Goal: Task Accomplishment & Management: Use online tool/utility

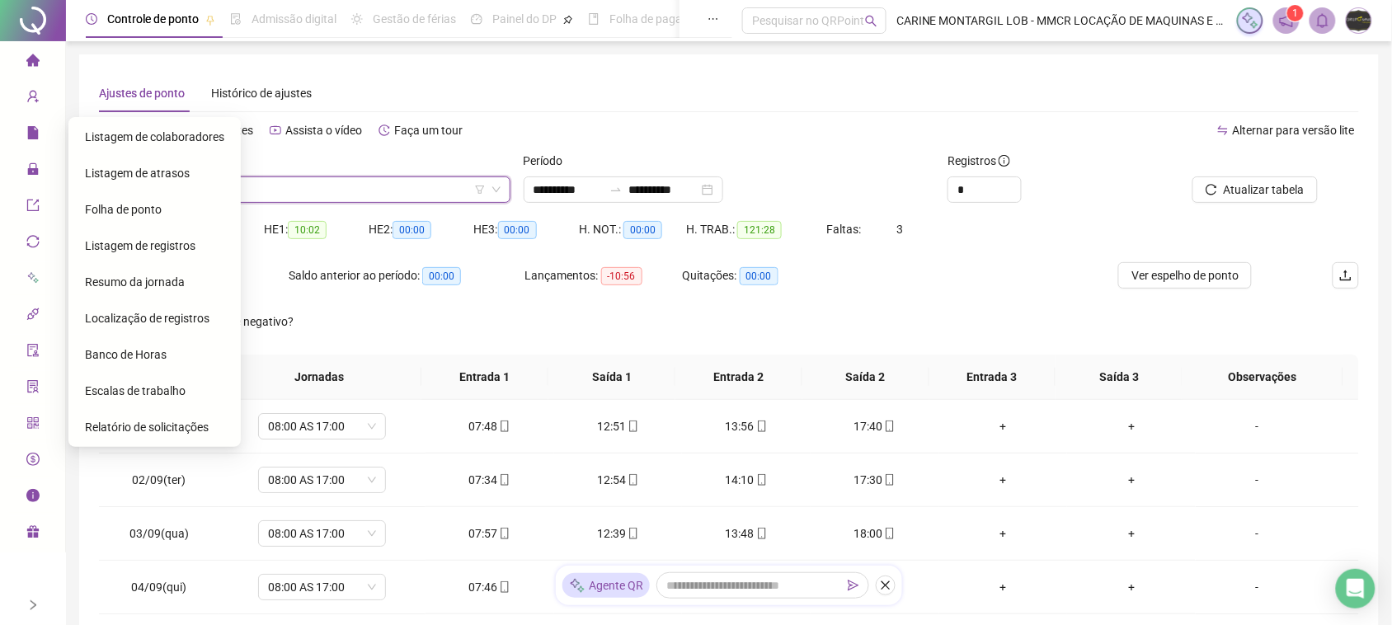
click at [136, 353] on span "Banco de Horas" at bounding box center [126, 354] width 82 height 13
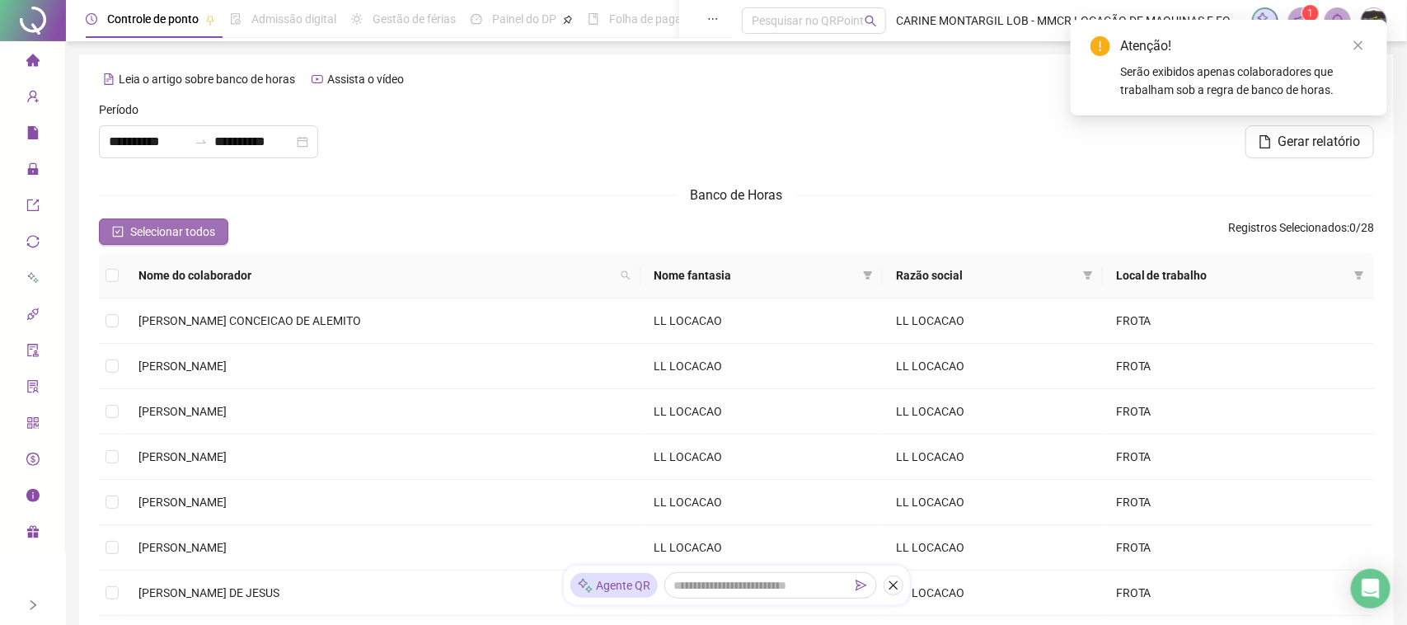
type input "**********"
click at [159, 228] on span "Selecionar todos" at bounding box center [172, 232] width 85 height 18
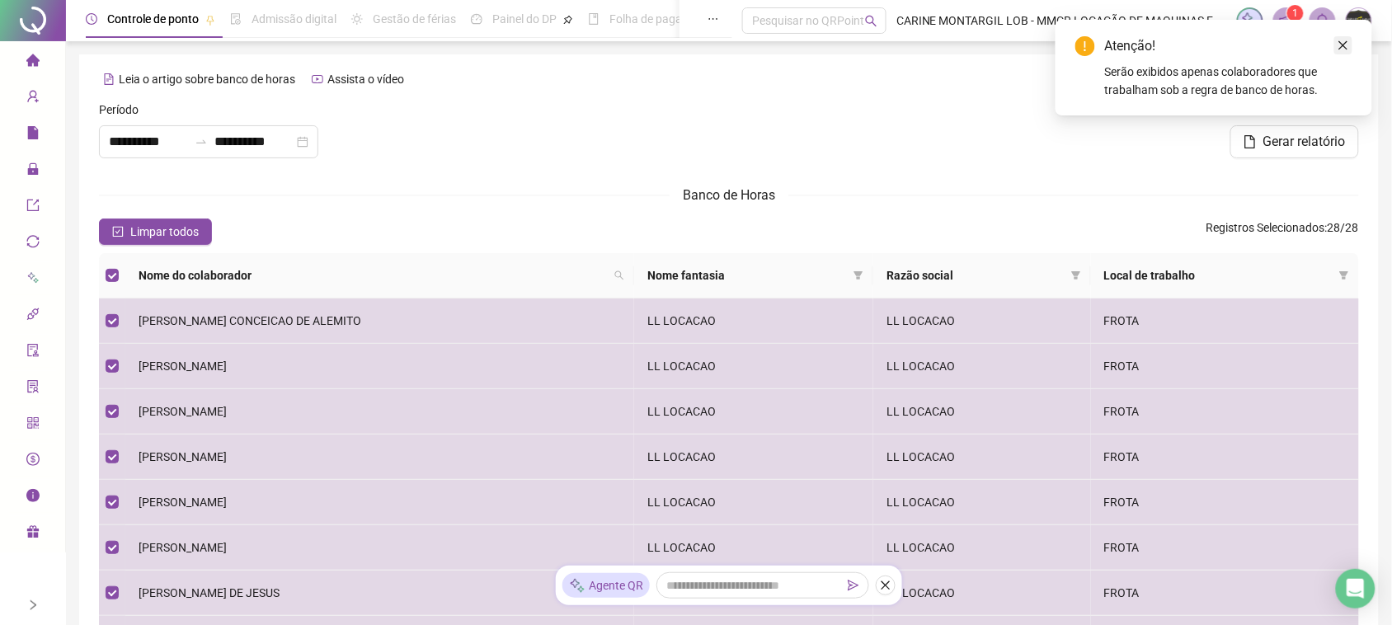
click at [1345, 43] on icon "close" at bounding box center [1343, 46] width 12 height 12
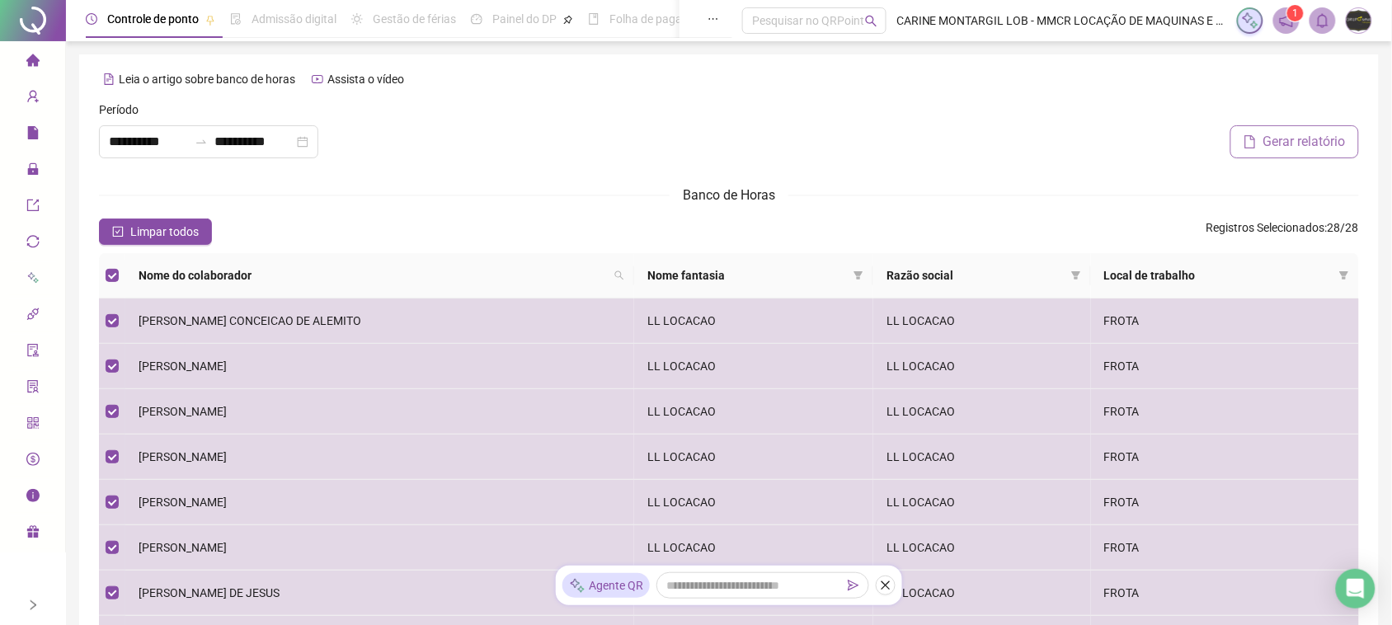
click at [1287, 143] on span "Gerar relatório" at bounding box center [1304, 142] width 82 height 20
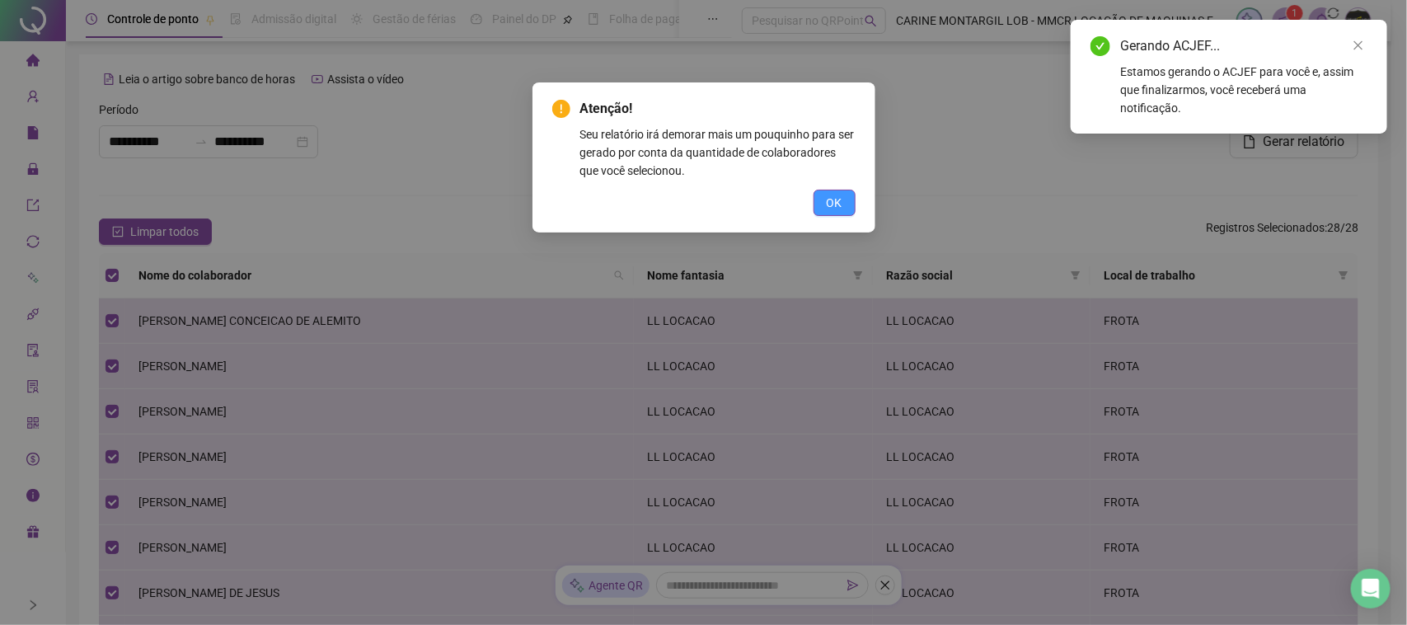
click at [837, 203] on span "OK" at bounding box center [835, 203] width 16 height 18
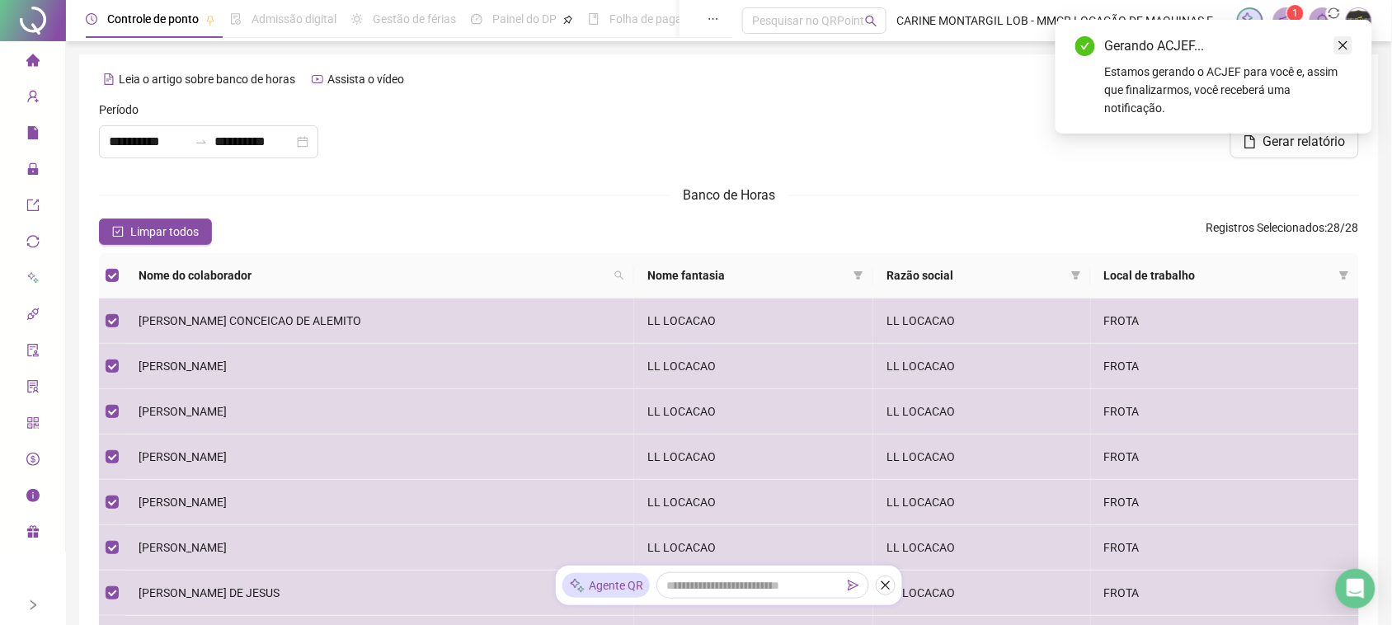
click at [1346, 43] on icon "close" at bounding box center [1343, 46] width 12 height 12
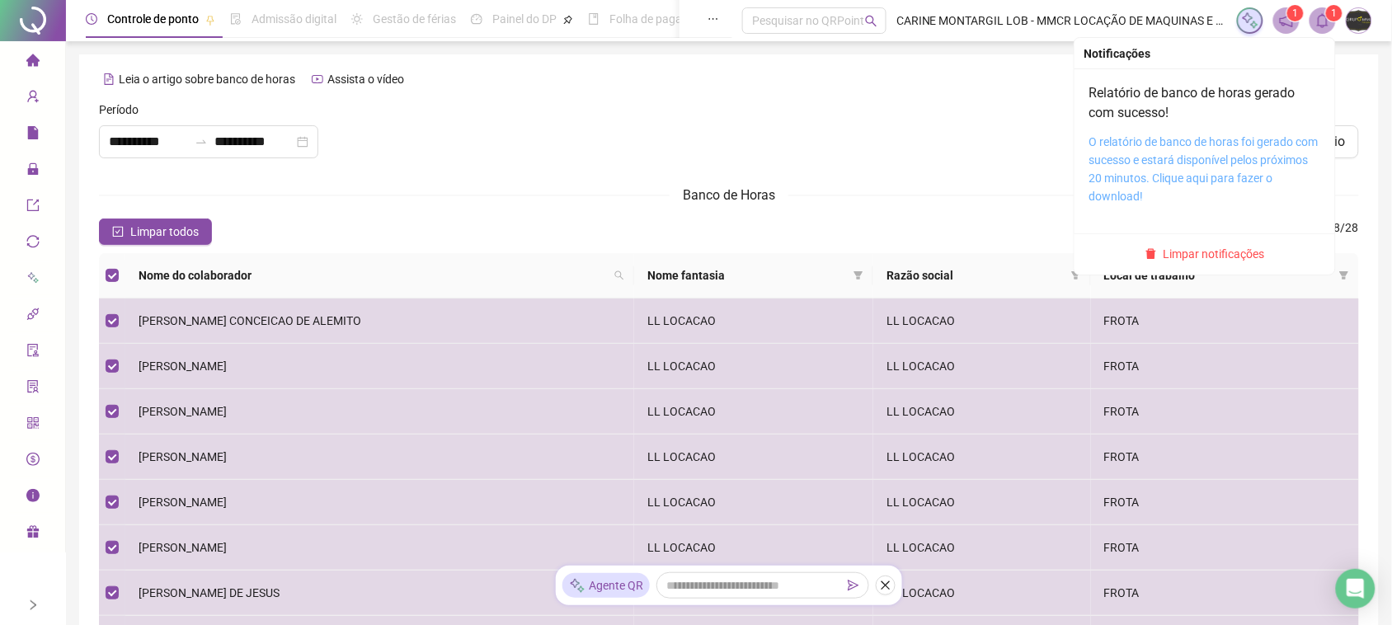
click at [1233, 146] on link "O relatório de banco de horas foi gerado com sucesso e estará disponível pelos …" at bounding box center [1203, 169] width 229 height 68
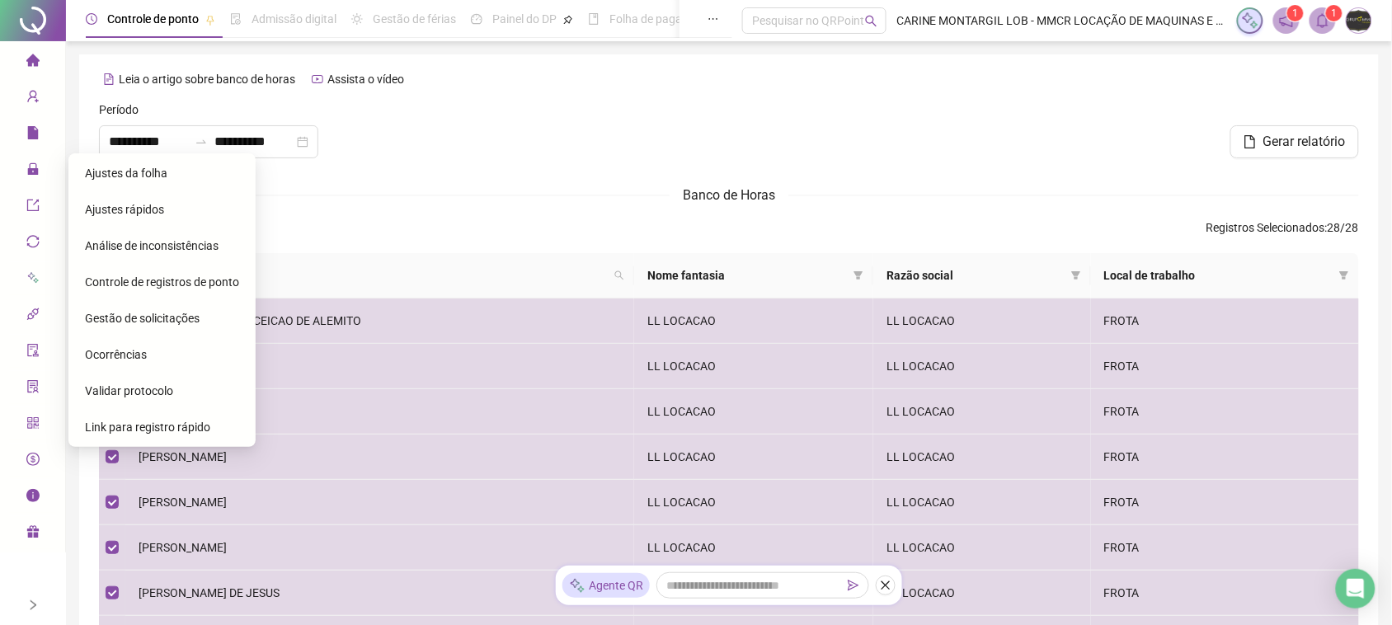
click at [111, 183] on div "Ajustes da folha" at bounding box center [162, 173] width 154 height 33
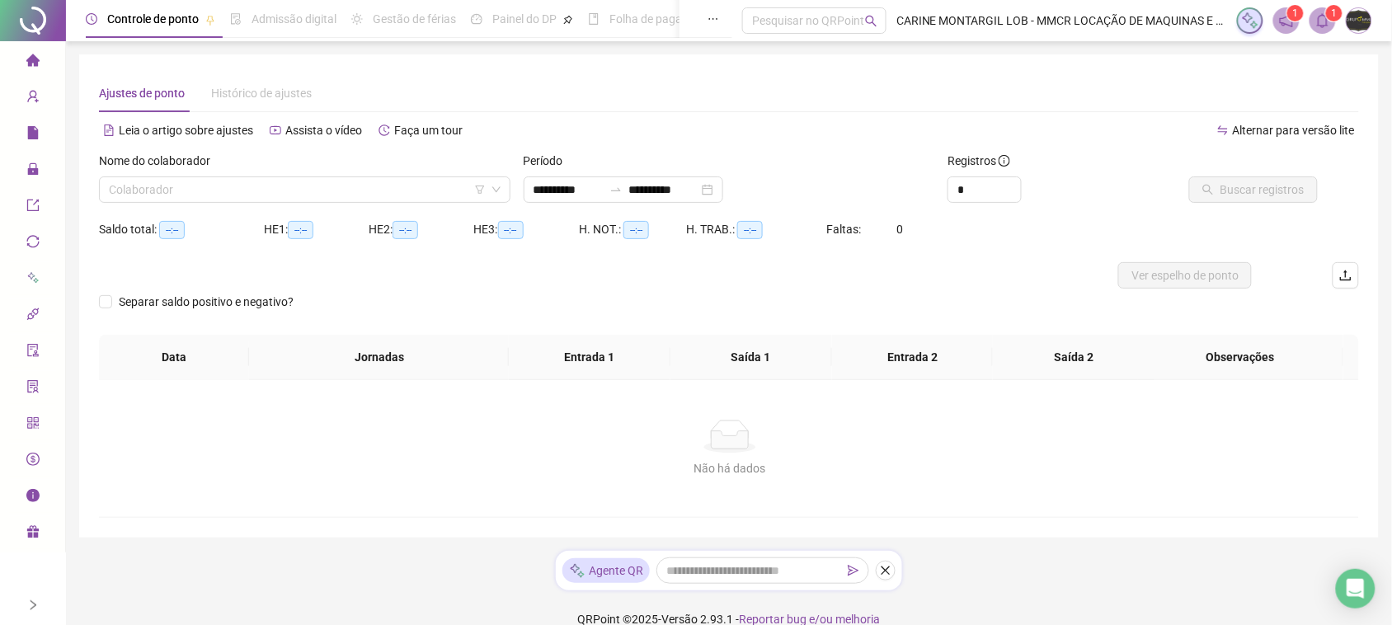
type input "**********"
click at [167, 188] on input "search" at bounding box center [297, 189] width 377 height 25
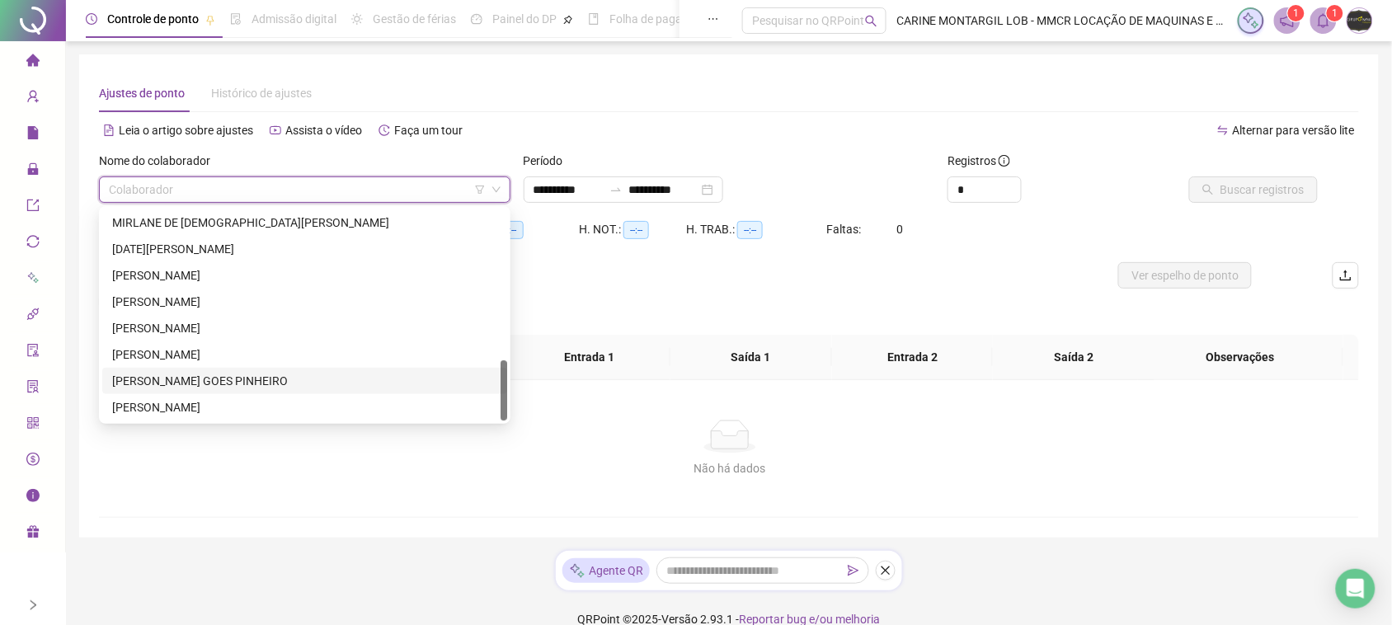
scroll to position [23, 0]
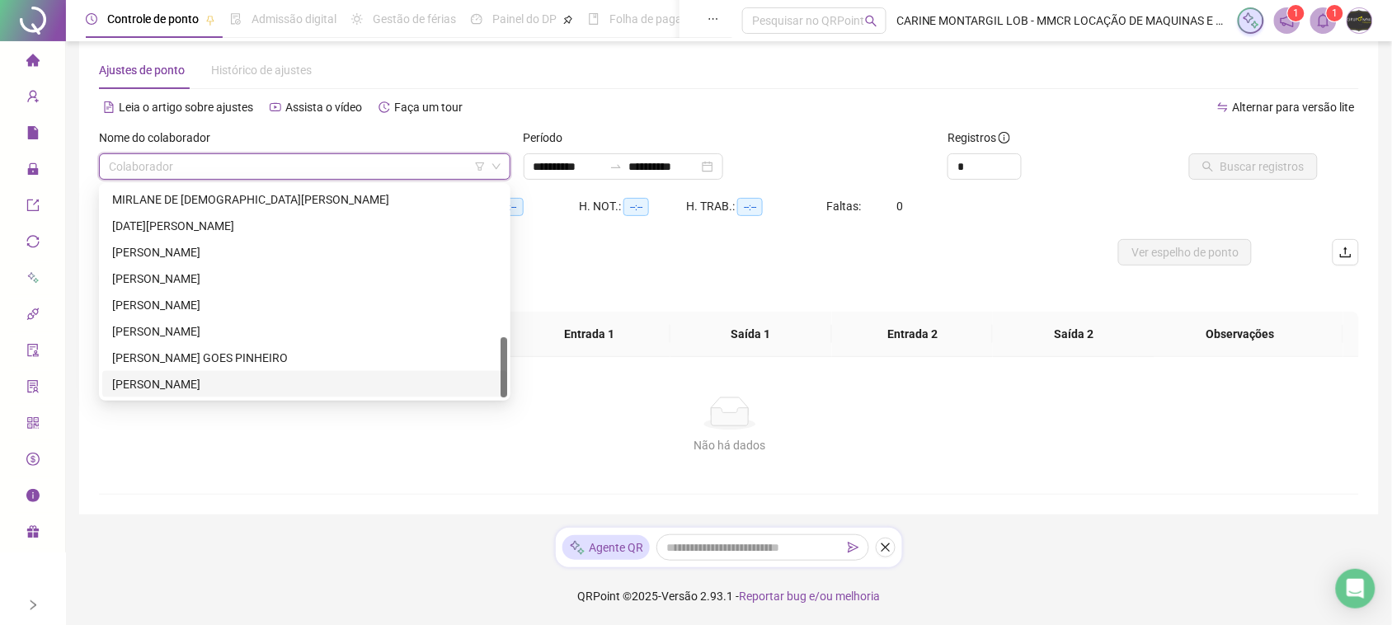
click at [202, 372] on div "[PERSON_NAME]" at bounding box center [304, 384] width 405 height 26
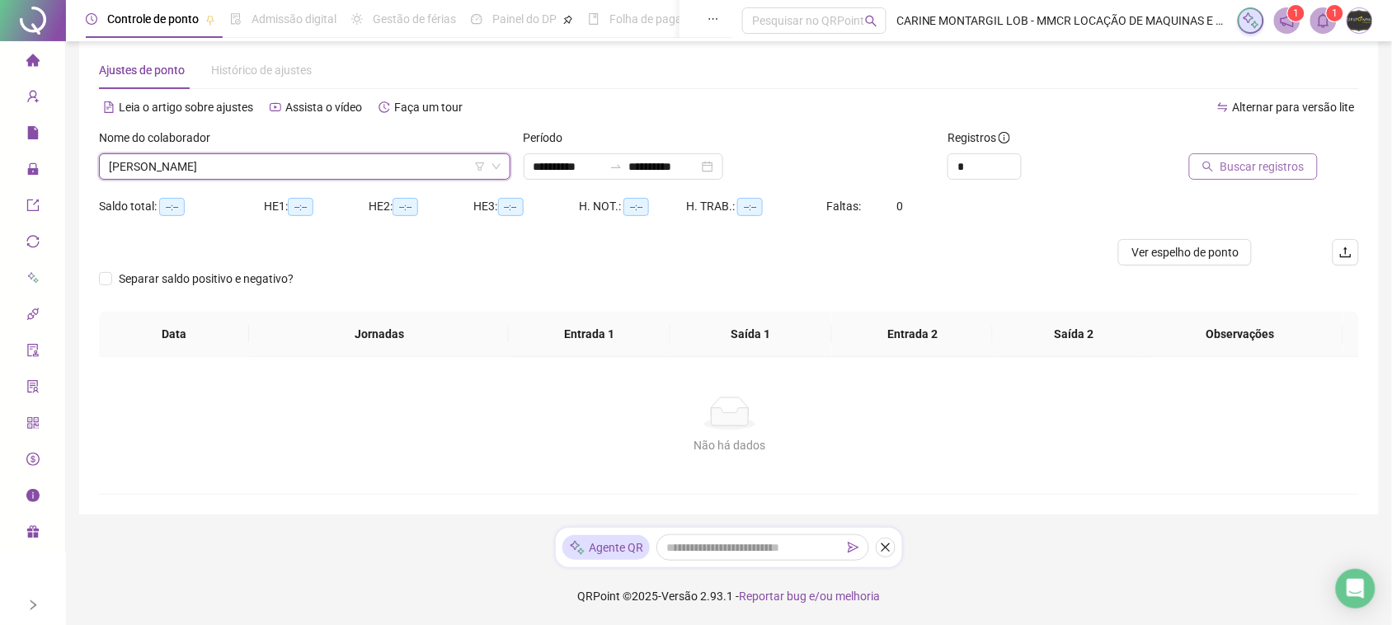
click at [1229, 157] on span "Buscar registros" at bounding box center [1262, 166] width 84 height 18
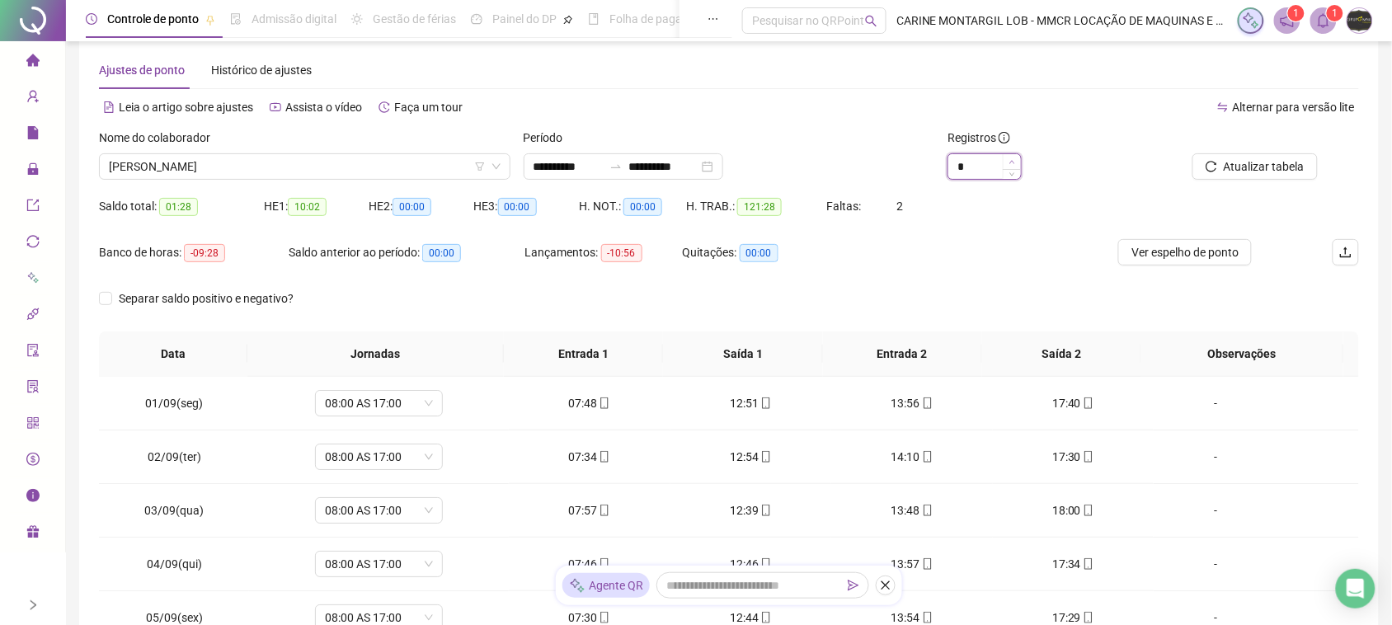
click at [1015, 162] on icon "up" at bounding box center [1012, 162] width 6 height 6
type input "*"
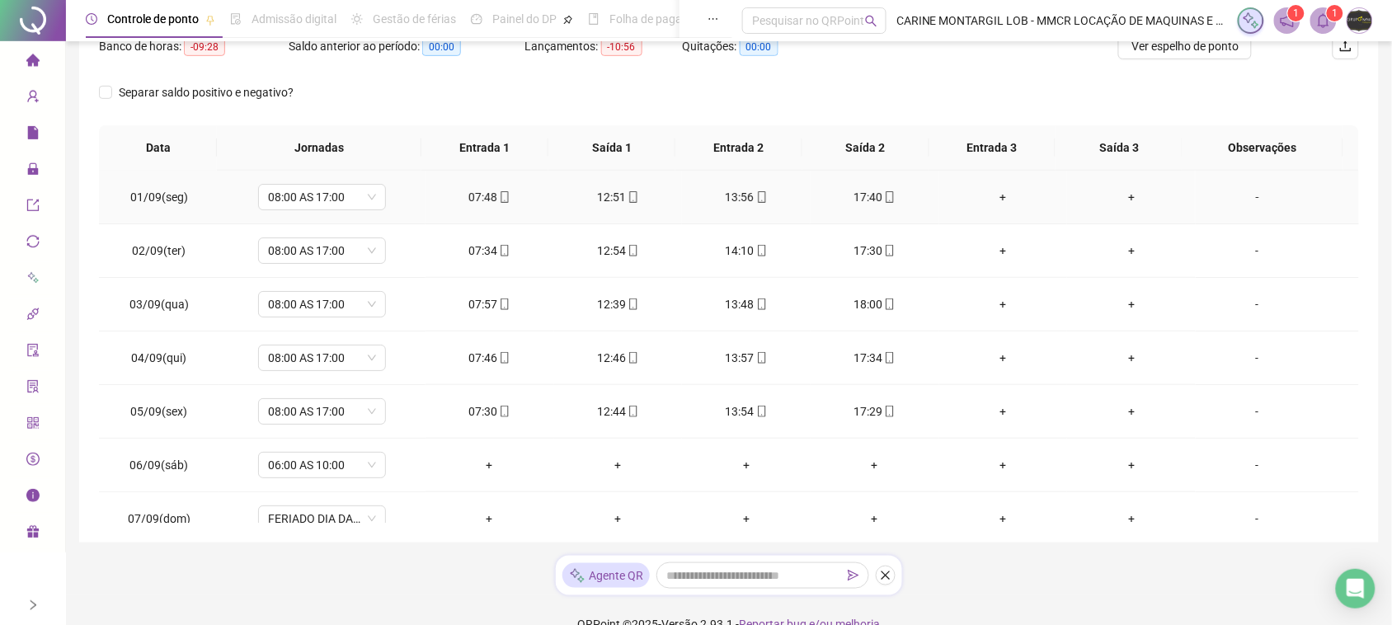
scroll to position [0, 0]
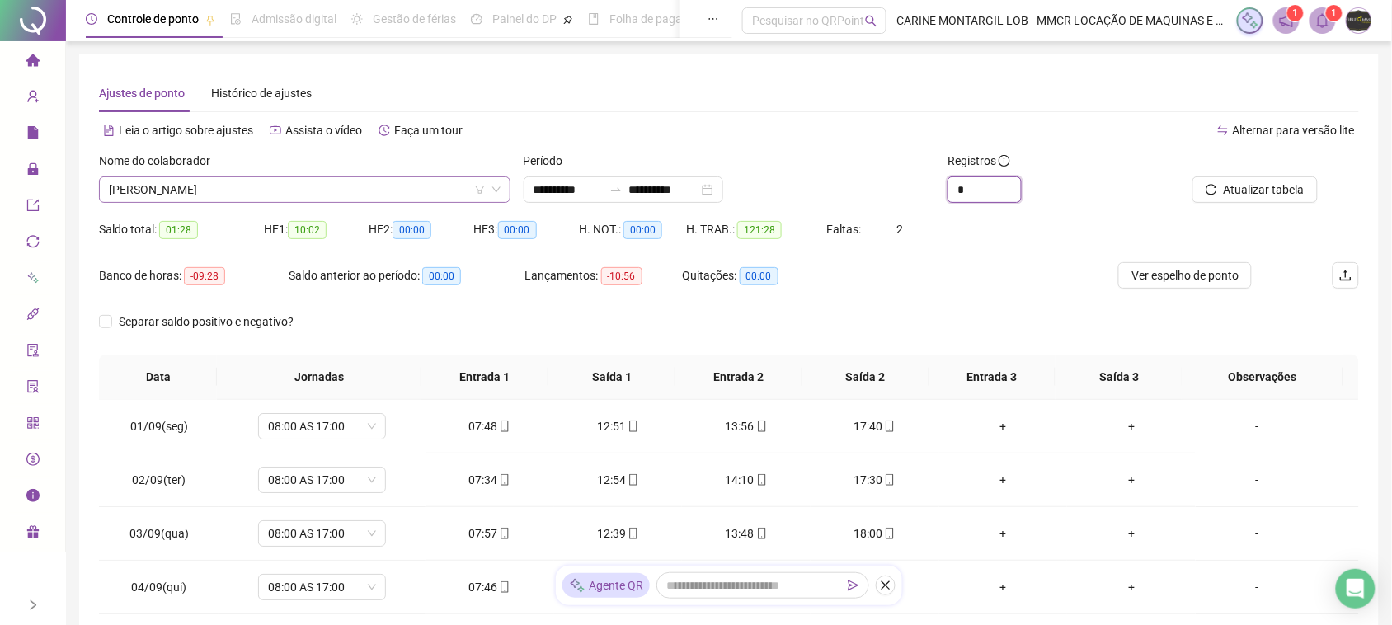
click at [381, 188] on span "[PERSON_NAME]" at bounding box center [305, 189] width 392 height 25
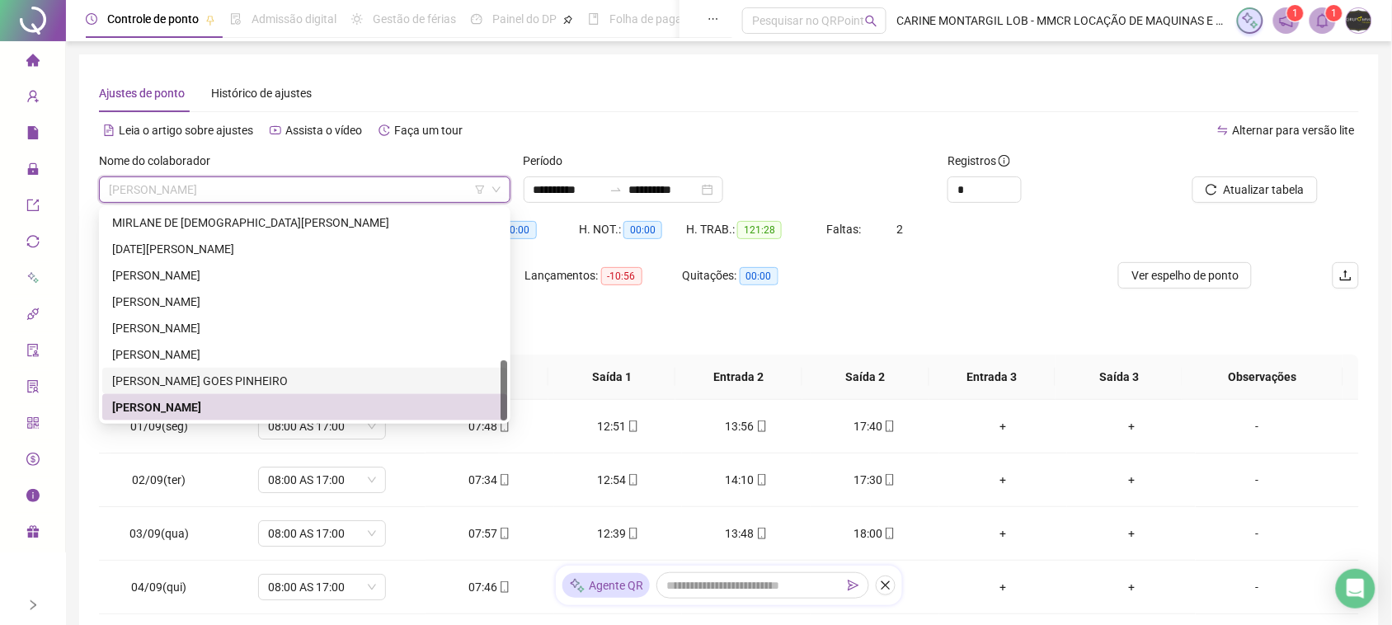
click at [195, 383] on div "[PERSON_NAME] GOES PINHEIRO" at bounding box center [304, 381] width 385 height 18
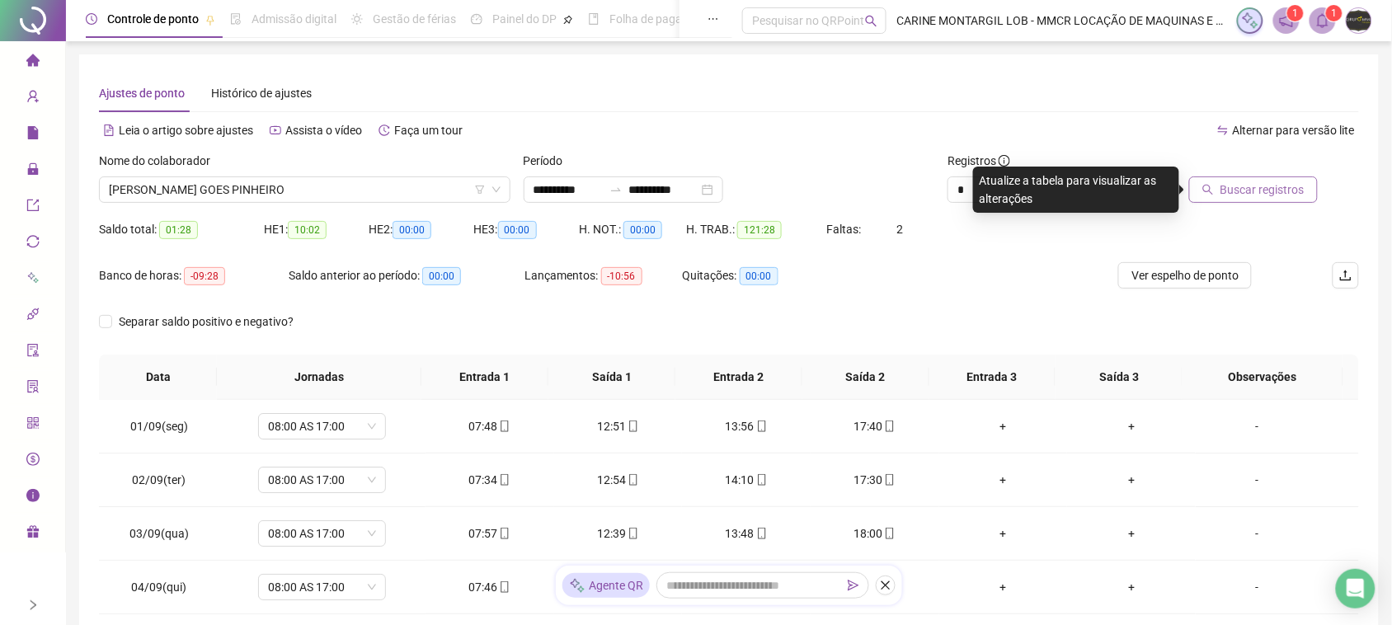
click at [1266, 177] on button "Buscar registros" at bounding box center [1253, 189] width 129 height 26
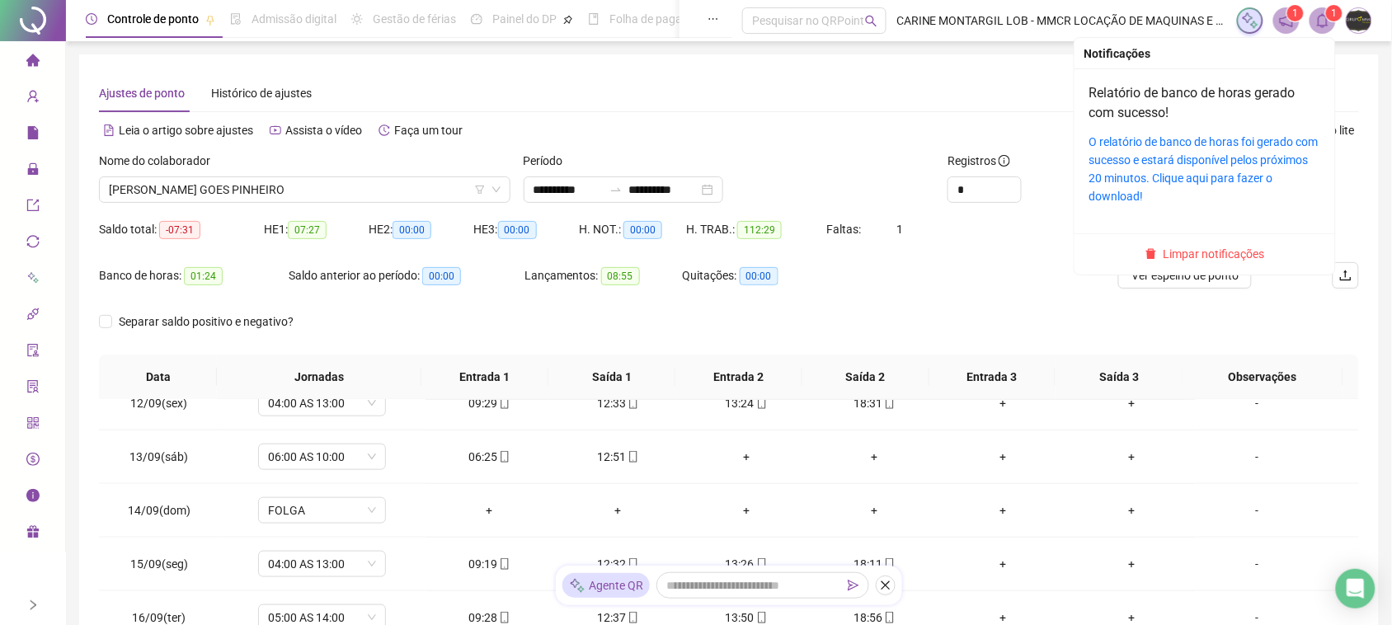
click at [1326, 21] on icon "bell" at bounding box center [1322, 20] width 15 height 15
click at [1214, 256] on span "Limpar notificações" at bounding box center [1213, 254] width 101 height 18
